Goal: Transaction & Acquisition: Purchase product/service

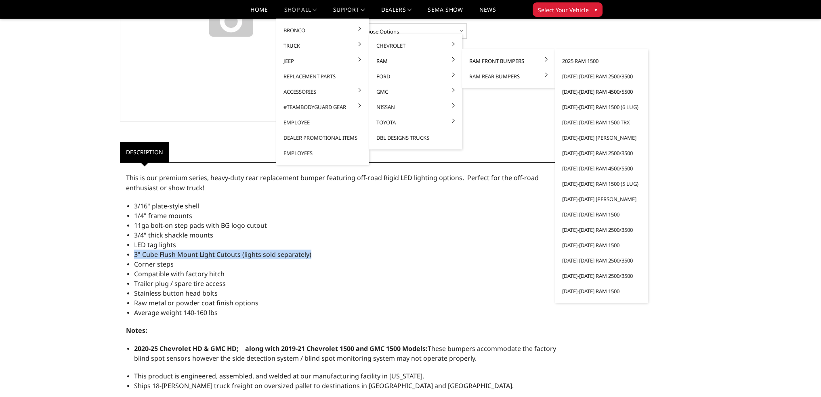
click at [587, 92] on link "[DATE]-[DATE] Ram 4500/5500" at bounding box center [601, 91] width 86 height 15
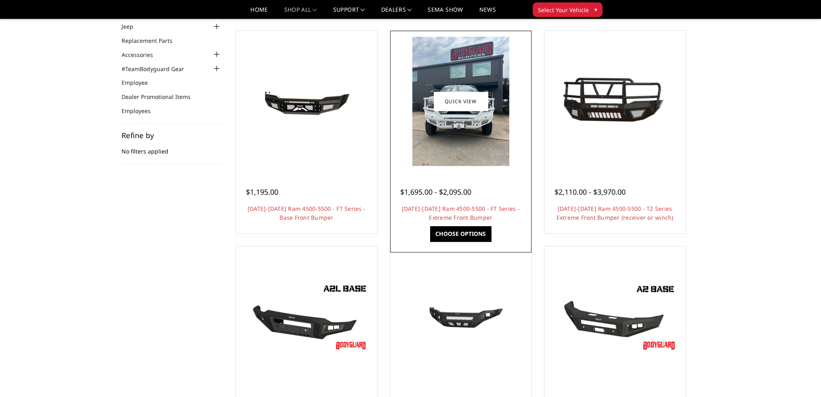
scroll to position [81, 0]
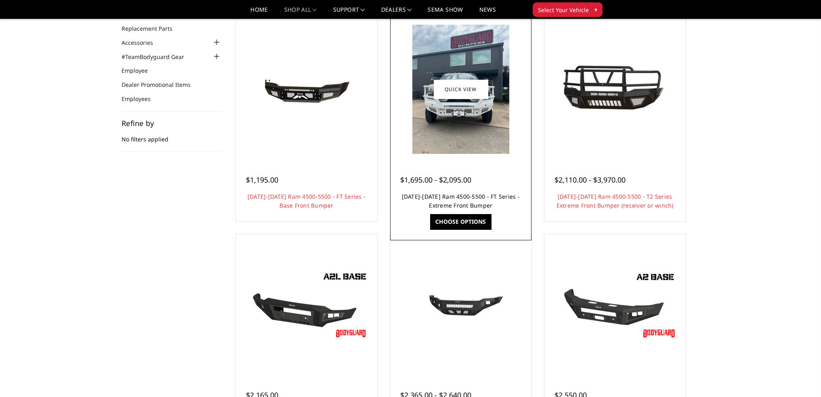
click at [466, 196] on link "[DATE]-[DATE] Ram 4500-5500 - FT Series - Extreme Front Bumper" at bounding box center [461, 201] width 118 height 17
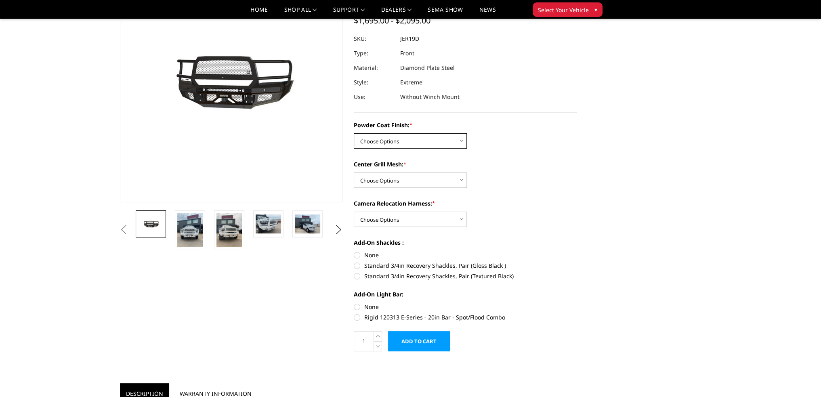
click at [388, 142] on select "Choose Options Bare Metal Gloss Black Powder Coat Textured Black Powder Coat" at bounding box center [410, 140] width 113 height 15
select select "3235"
click at [354, 133] on select "Choose Options Bare Metal Gloss Black Powder Coat Textured Black Powder Coat" at bounding box center [410, 140] width 113 height 15
drag, startPoint x: 393, startPoint y: 174, endPoint x: 393, endPoint y: 187, distance: 12.9
click at [393, 174] on select "Choose Options WITH Expanded Metal in Center Grill WITHOUT Expanded Metal in Ce…" at bounding box center [410, 179] width 113 height 15
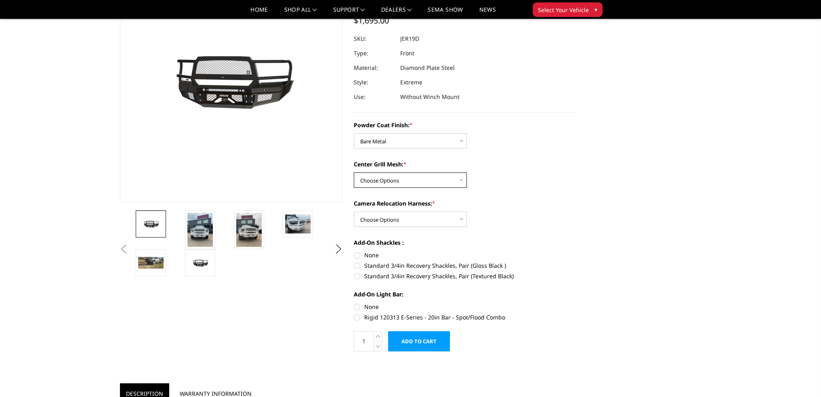
select select "3238"
click at [354, 172] on select "Choose Options WITH Expanded Metal in Center Grill WITHOUT Expanded Metal in Ce…" at bounding box center [410, 179] width 113 height 15
click at [390, 217] on select "Choose Options WITH Camera Relocation Harness WITHOUT Camera Relocation Harness" at bounding box center [410, 219] width 113 height 15
select select "3241"
click at [354, 212] on select "Choose Options WITH Camera Relocation Harness WITHOUT Camera Relocation Harness" at bounding box center [410, 219] width 113 height 15
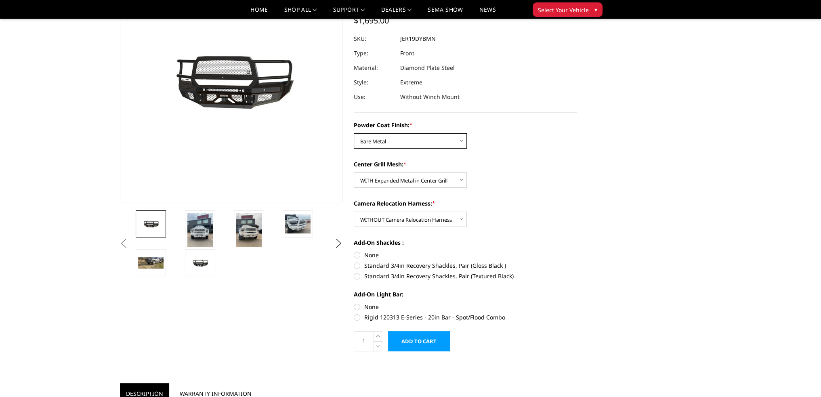
click at [415, 141] on select "Choose Options Bare Metal Gloss Black Powder Coat Textured Black Powder Coat" at bounding box center [410, 140] width 113 height 15
click at [354, 133] on select "Choose Options Bare Metal Gloss Black Powder Coat Textured Black Powder Coat" at bounding box center [410, 140] width 113 height 15
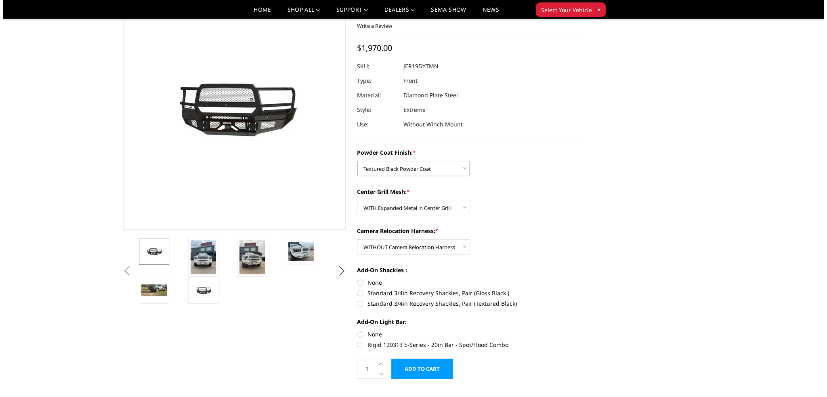
scroll to position [40, 0]
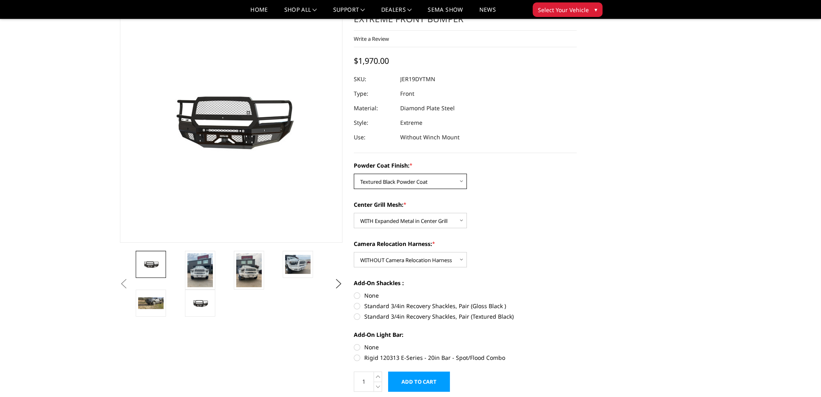
click at [397, 180] on select "Choose Options Bare Metal Gloss Black Powder Coat Textured Black Powder Coat" at bounding box center [410, 181] width 113 height 15
select select "3236"
click at [354, 174] on select "Choose Options Bare Metal Gloss Black Powder Coat Textured Black Powder Coat" at bounding box center [410, 181] width 113 height 15
click at [376, 373] on icon at bounding box center [378, 377] width 8 height 10
type input "2"
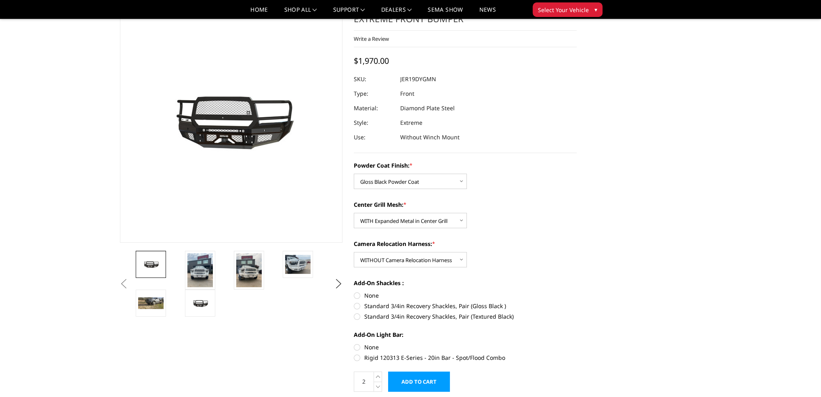
click at [415, 385] on input "Add to Cart" at bounding box center [419, 382] width 62 height 20
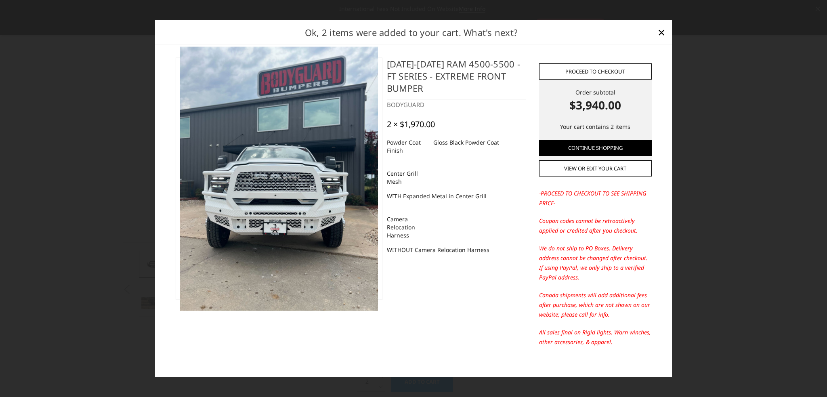
click at [569, 72] on link "Proceed to checkout" at bounding box center [595, 71] width 113 height 16
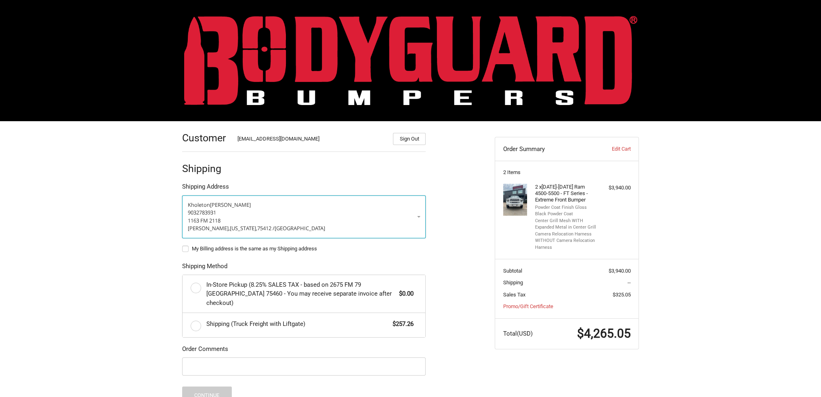
click at [254, 212] on p "9032783931" at bounding box center [304, 213] width 232 height 8
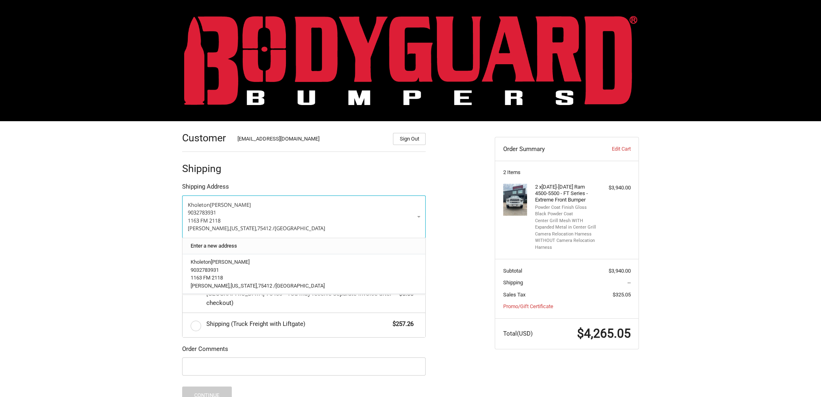
click at [234, 248] on link "Enter a new address" at bounding box center [304, 246] width 235 height 16
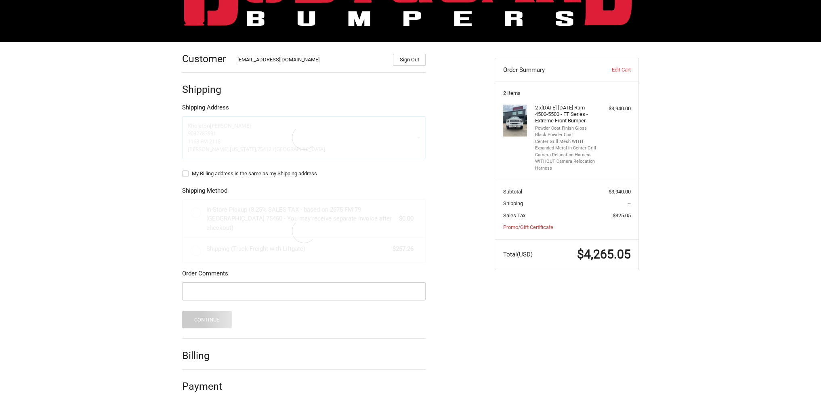
select select "US"
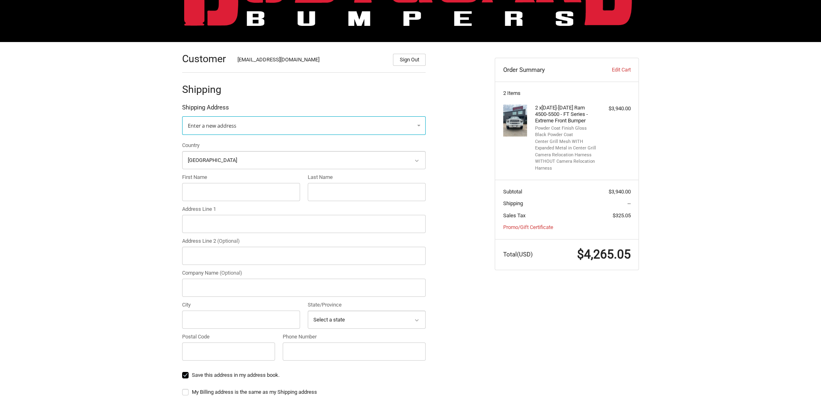
scroll to position [80, 0]
click at [225, 188] on input "First Name" at bounding box center [241, 192] width 118 height 18
type input "k"
type input "c"
select select "SC"
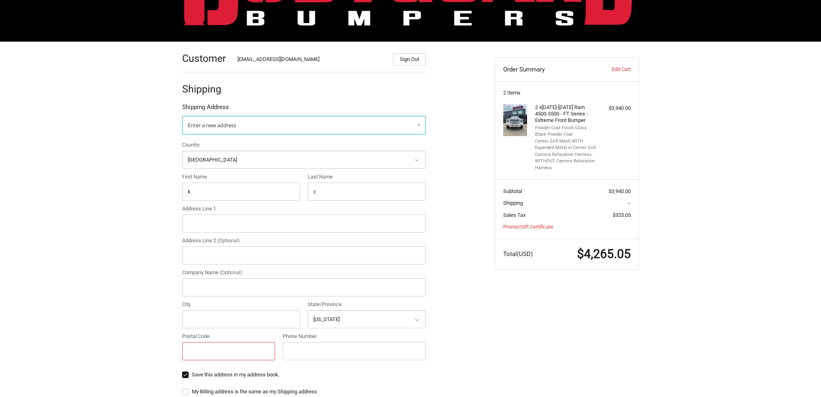
click at [193, 351] on input "Postal Code" at bounding box center [228, 351] width 93 height 18
click at [244, 223] on input "Address Line 1" at bounding box center [304, 224] width 244 height 18
drag, startPoint x: 254, startPoint y: 224, endPoint x: 231, endPoint y: 224, distance: 22.6
click at [231, 224] on input "406 Candred drive ninety-six" at bounding box center [304, 224] width 244 height 18
type input "406 Candred drive"
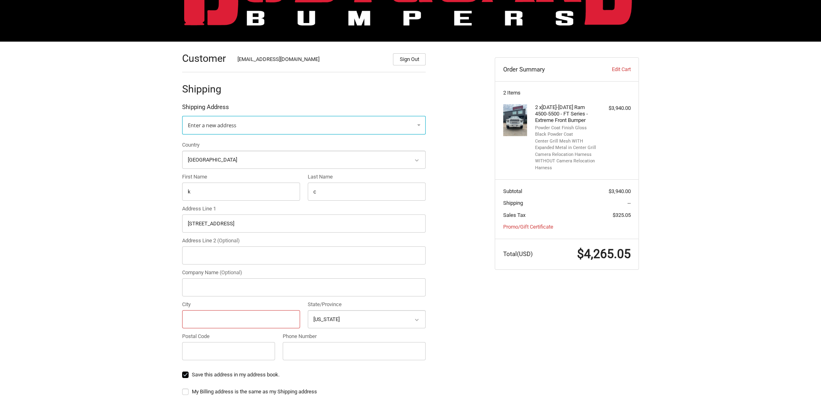
click at [196, 321] on input "City" at bounding box center [241, 319] width 118 height 18
paste input "ninety-six"
type input "ninety-six"
click at [217, 350] on input "Postal Code" at bounding box center [228, 351] width 93 height 18
type input "29666"
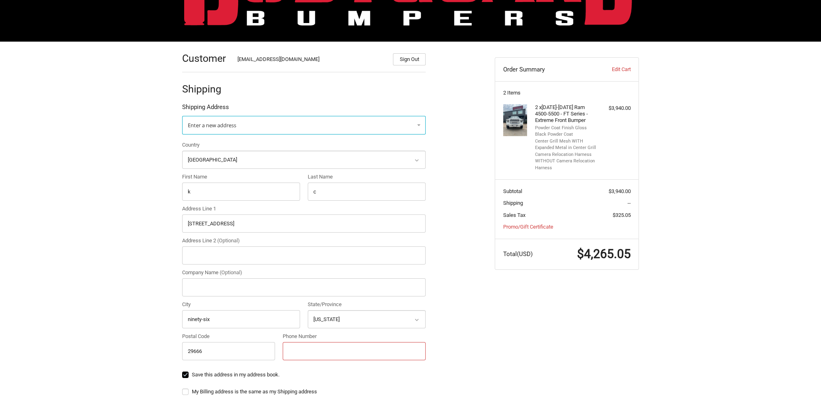
click at [326, 352] on input "Phone Number" at bounding box center [354, 351] width 143 height 18
type input "9037858939"
click at [481, 318] on div "Customer Kholeton@bodyguardbumpers.com Sign Out Shipping Shipping Address Enter…" at bounding box center [332, 315] width 313 height 547
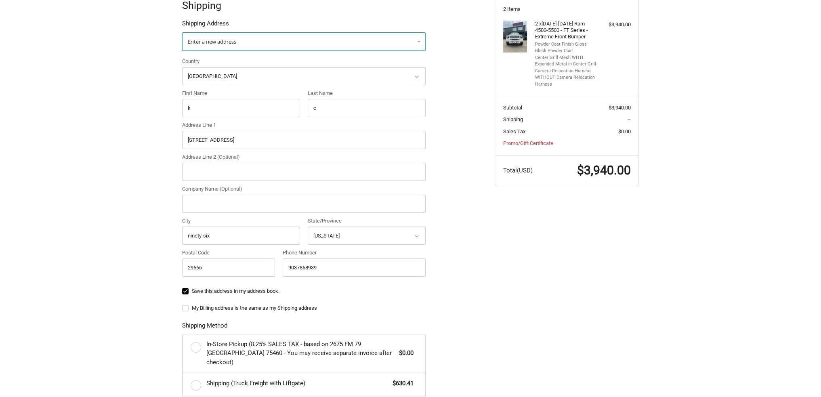
scroll to position [39, 0]
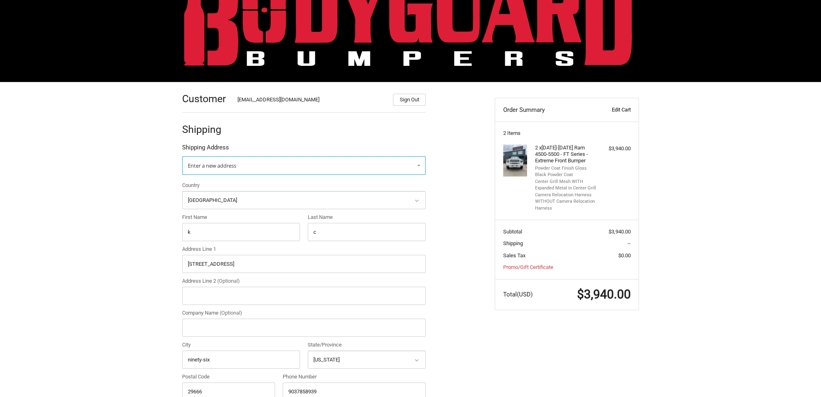
click at [619, 107] on link "Edit Cart" at bounding box center [611, 110] width 40 height 8
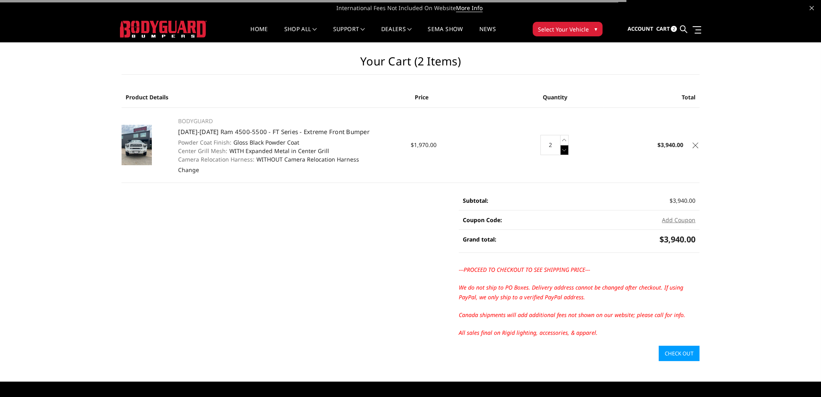
click at [567, 151] on icon at bounding box center [565, 150] width 8 height 10
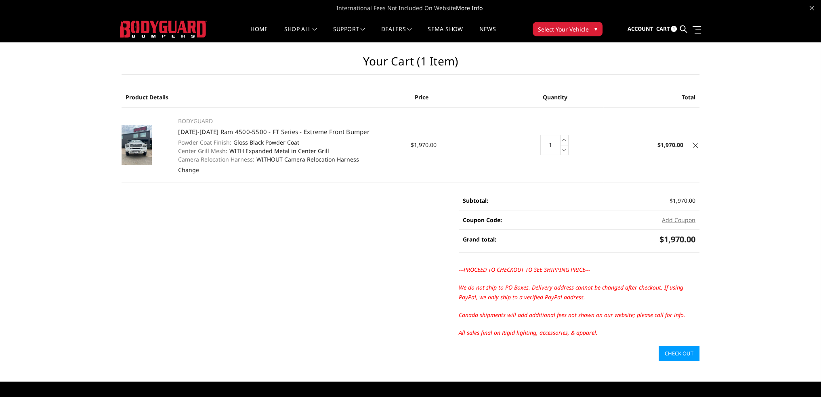
click at [674, 352] on link "Check out" at bounding box center [679, 353] width 41 height 15
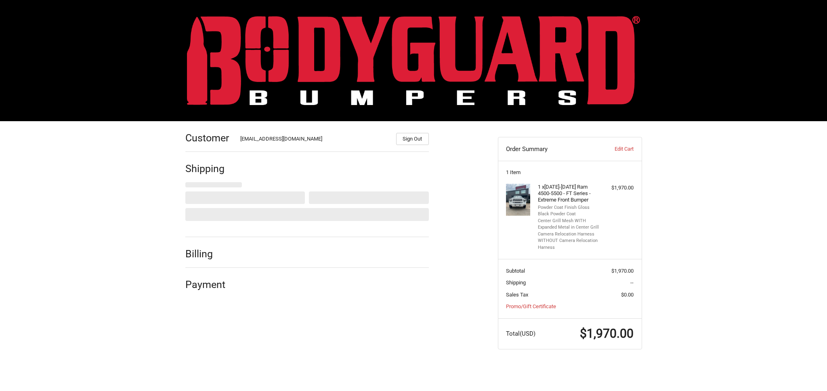
select select "US"
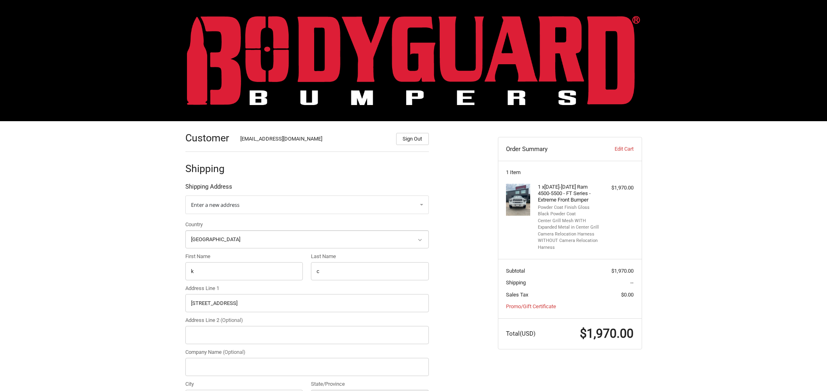
select select "SC"
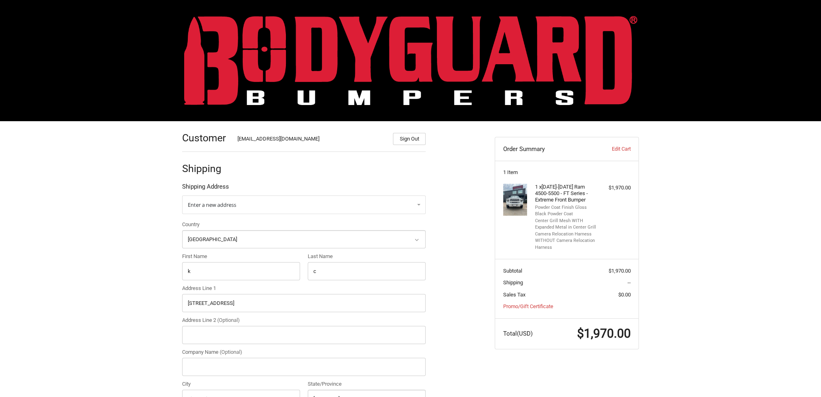
click at [403, 75] on img at bounding box center [410, 60] width 453 height 89
